Goal: Find specific page/section: Find specific page/section

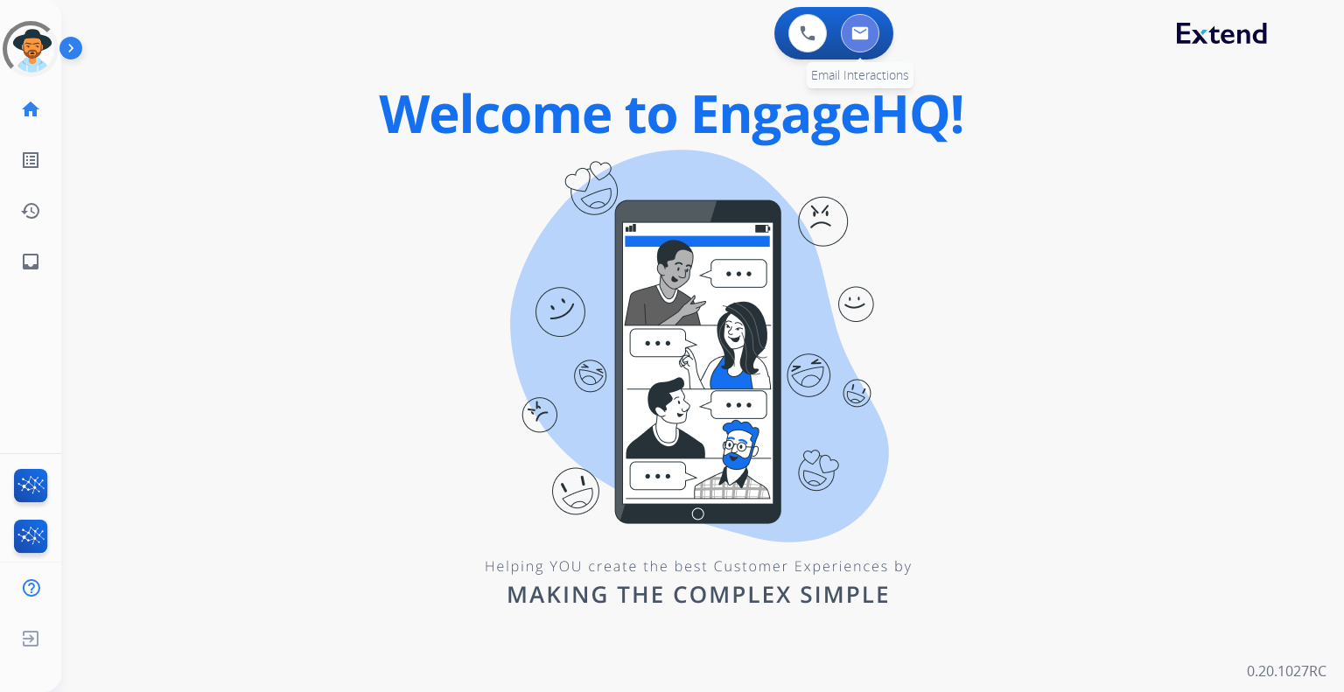
click at [868, 25] on button at bounding box center [860, 33] width 39 height 39
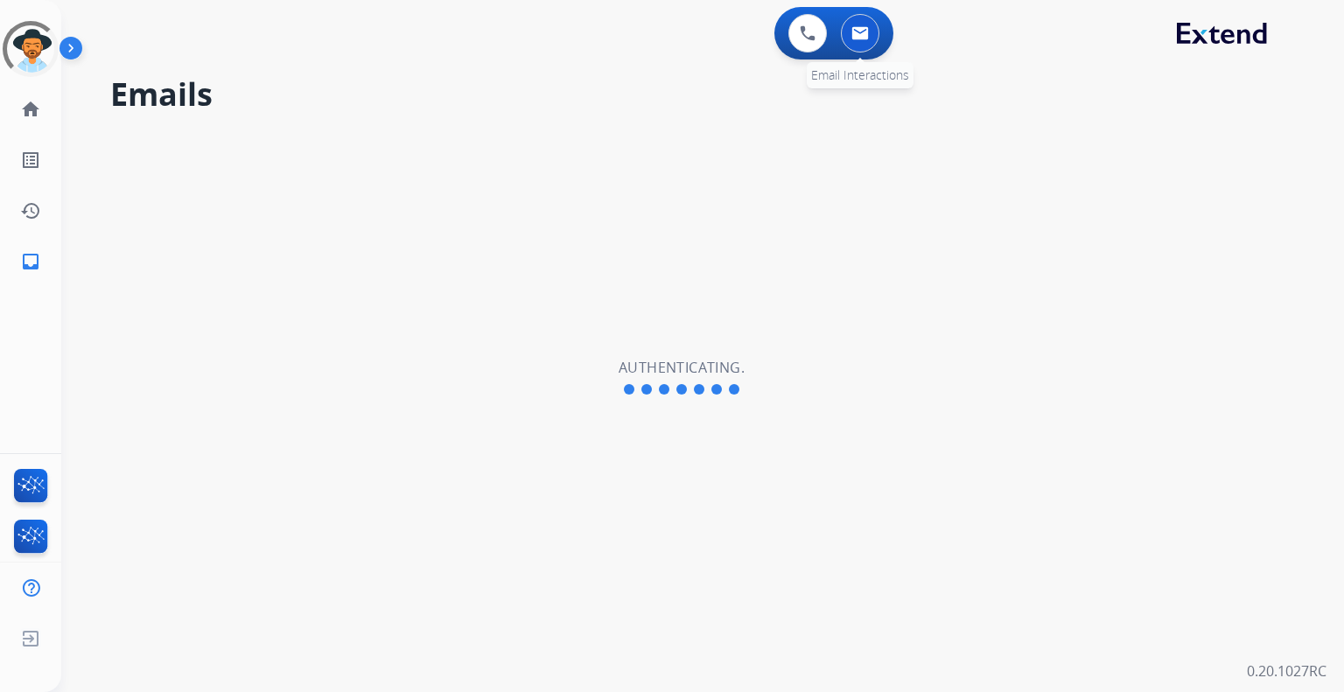
click at [852, 34] on img at bounding box center [861, 33] width 18 height 14
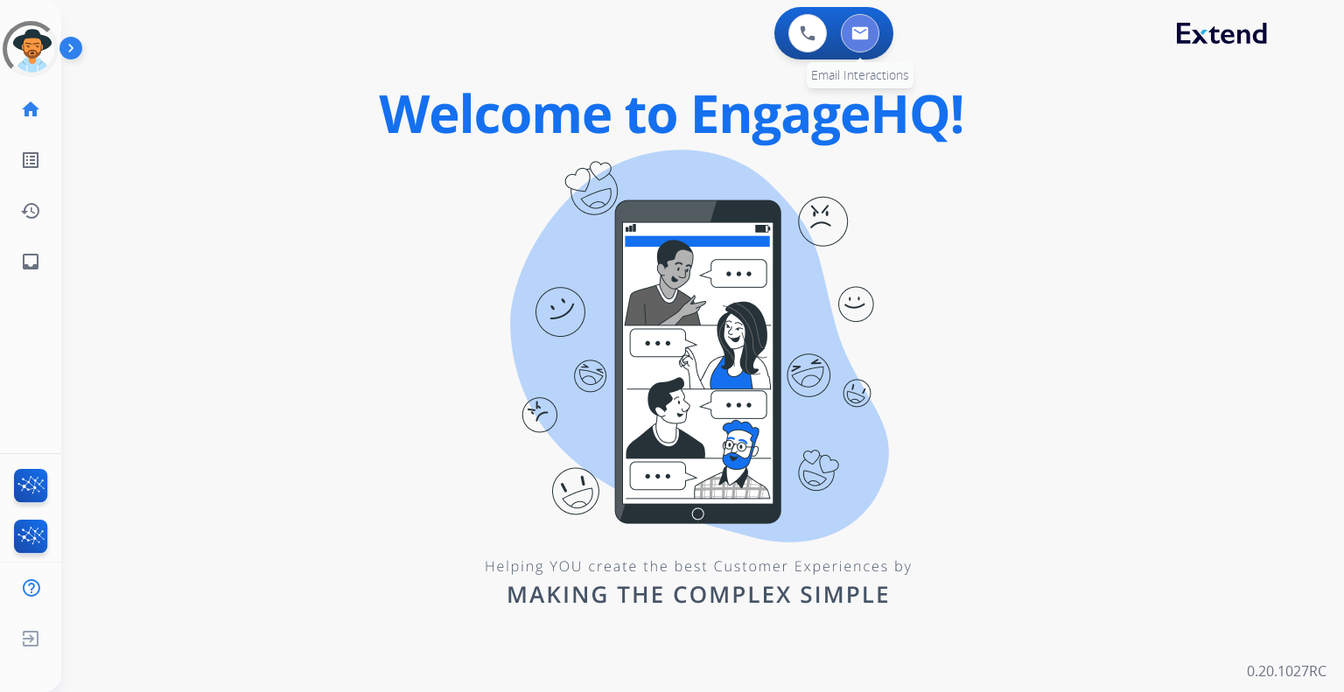
click at [868, 31] on img at bounding box center [861, 33] width 18 height 14
click at [862, 34] on img at bounding box center [861, 33] width 18 height 14
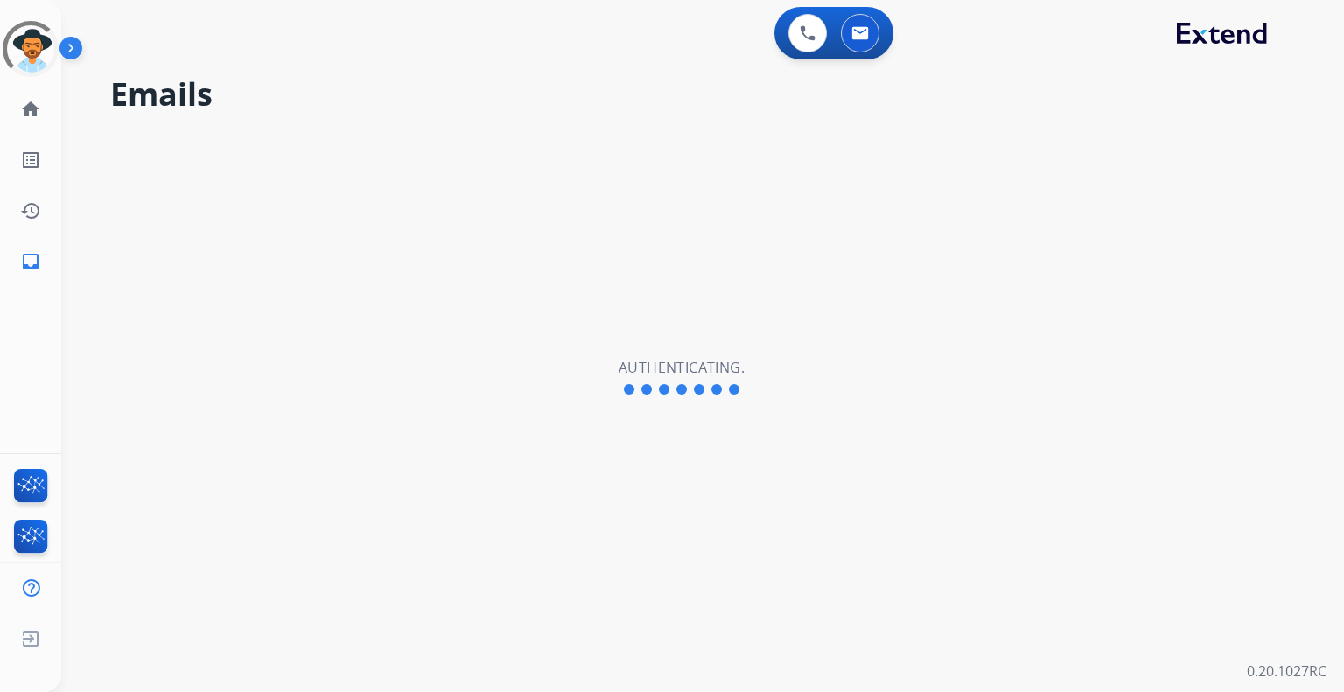
select select "**********"
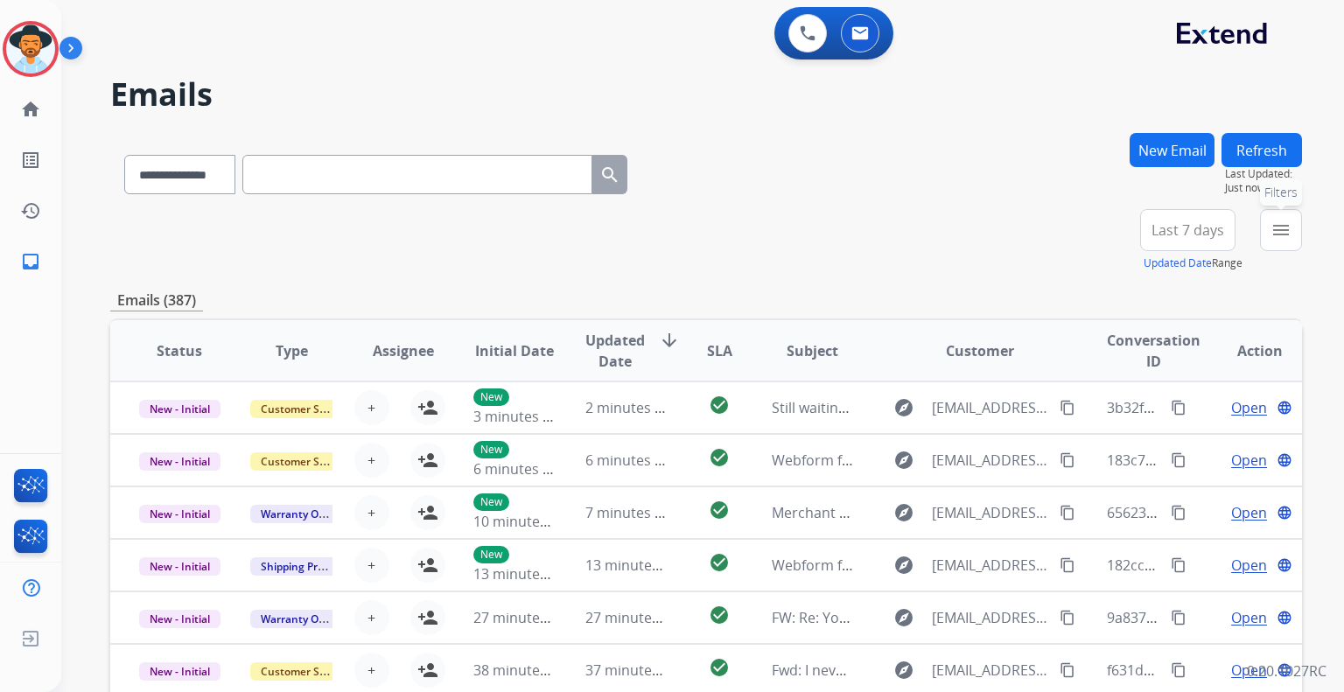
click at [1281, 231] on mat-icon "menu" at bounding box center [1281, 230] width 21 height 21
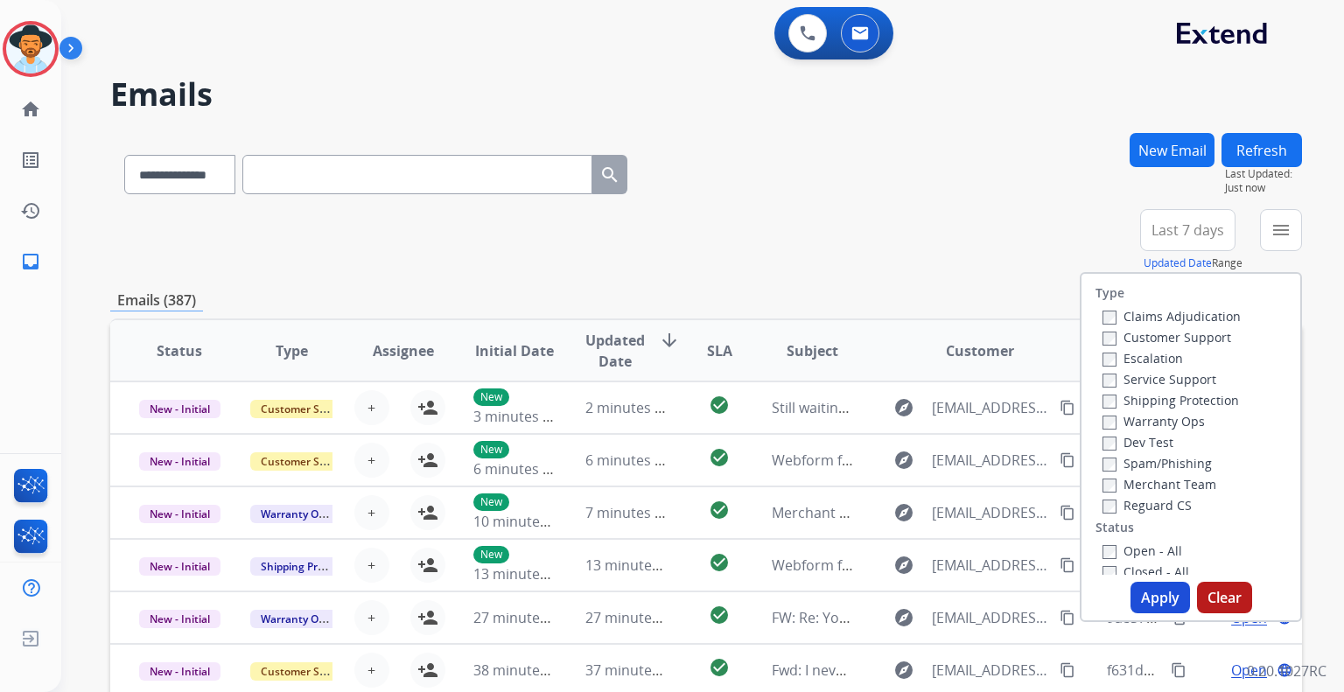
click at [1170, 318] on label "Claims Adjudication" at bounding box center [1172, 316] width 138 height 17
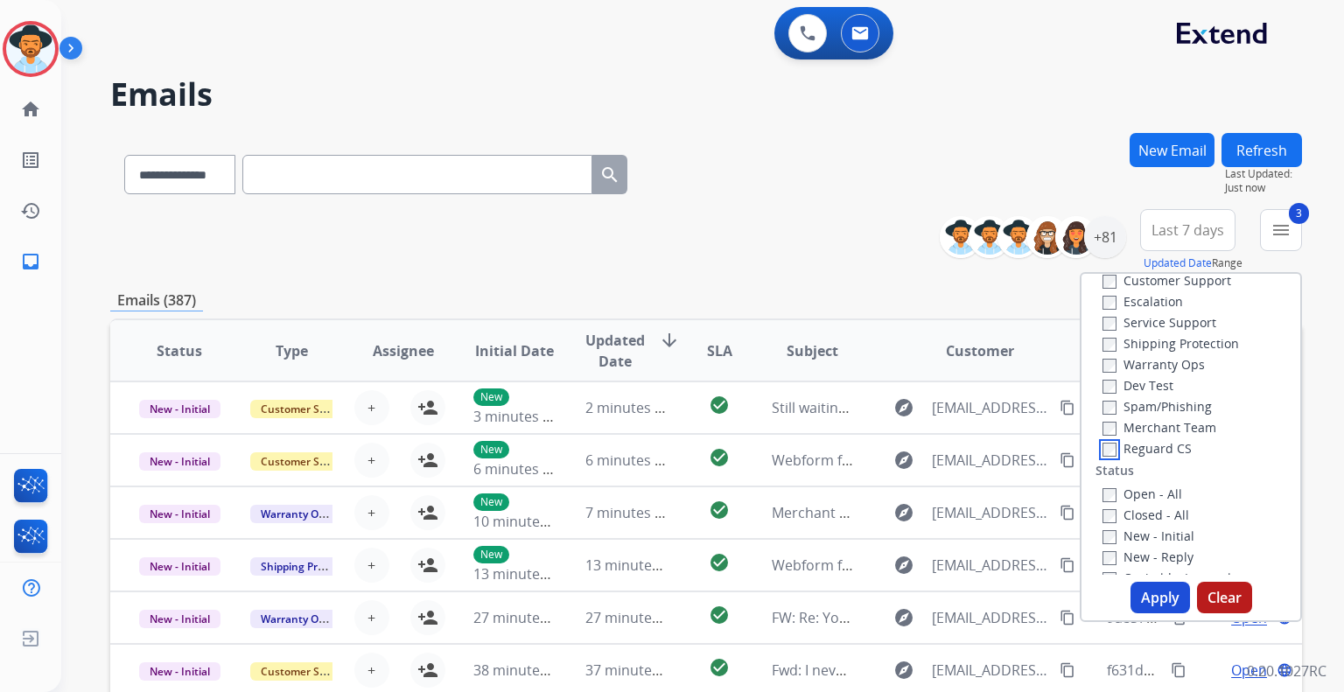
scroll to position [88, 0]
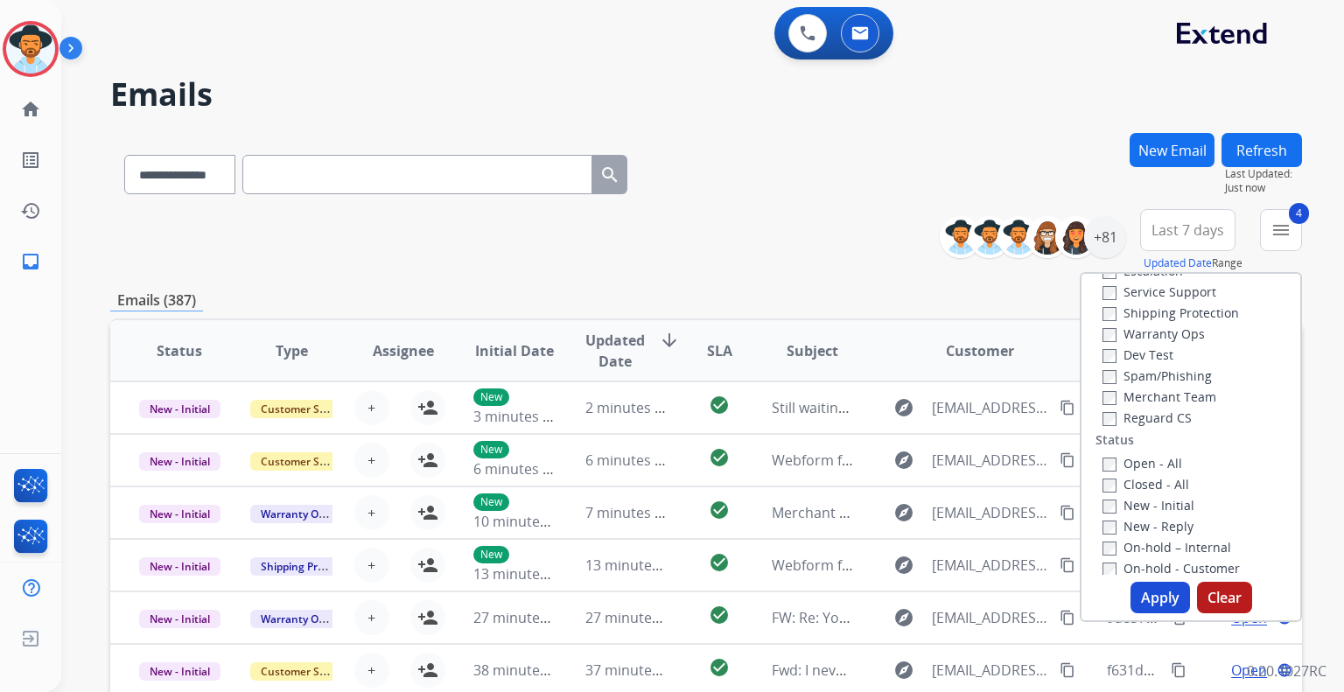
click at [1145, 595] on button "Apply" at bounding box center [1161, 598] width 60 height 32
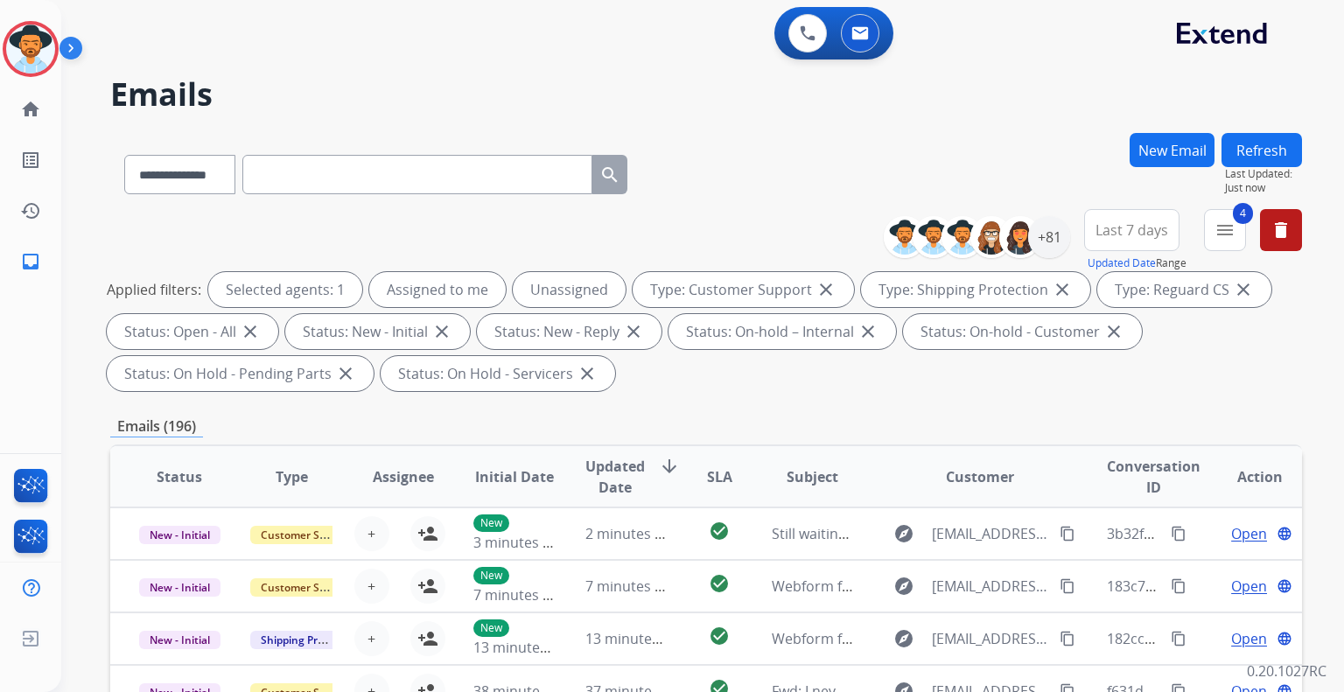
click at [1126, 241] on button "Last 7 days" at bounding box center [1131, 230] width 95 height 42
click at [1135, 426] on div "Last 30 days" at bounding box center [1126, 415] width 96 height 30
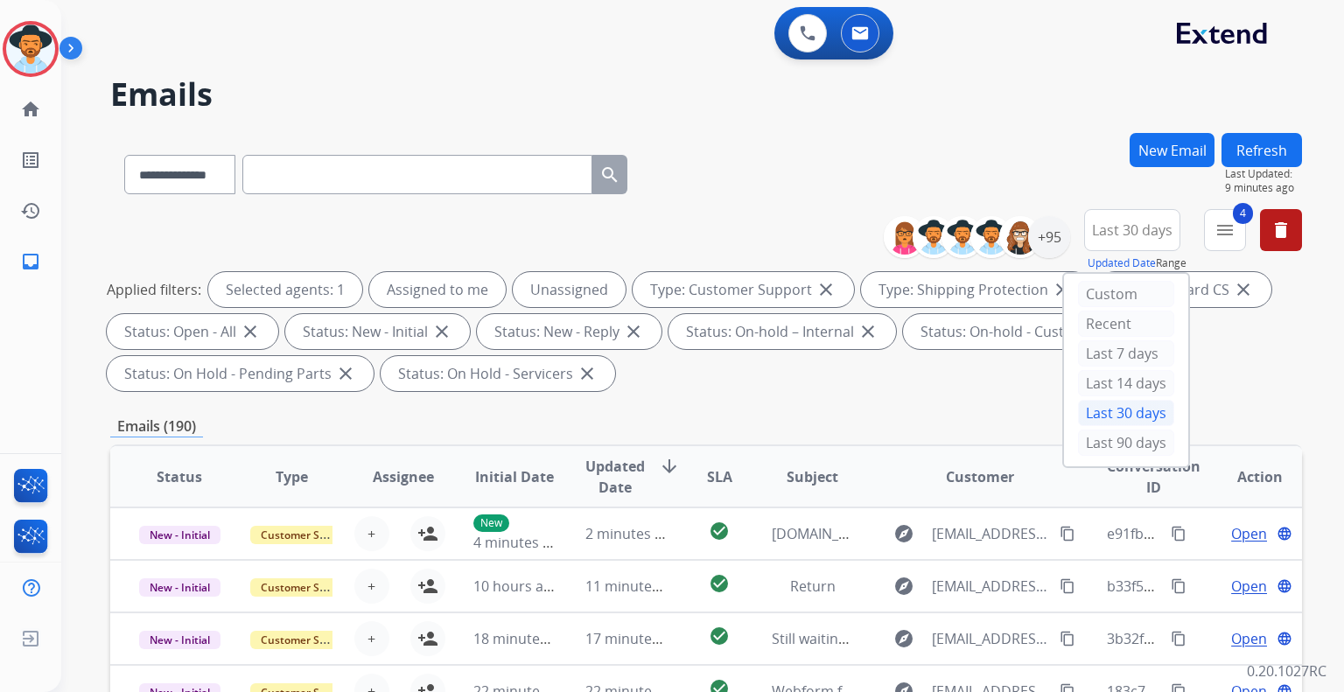
click at [1271, 139] on button "Refresh" at bounding box center [1262, 150] width 81 height 34
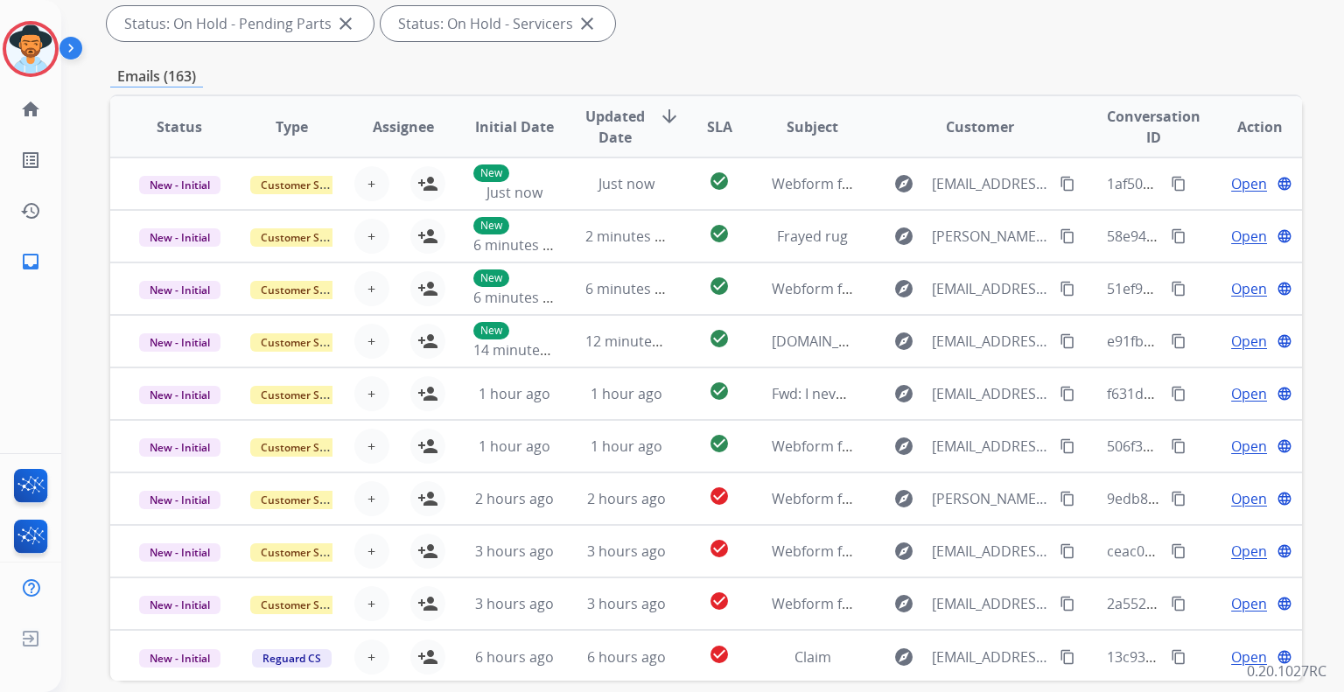
scroll to position [0, 0]
